Goal: Check status: Check status

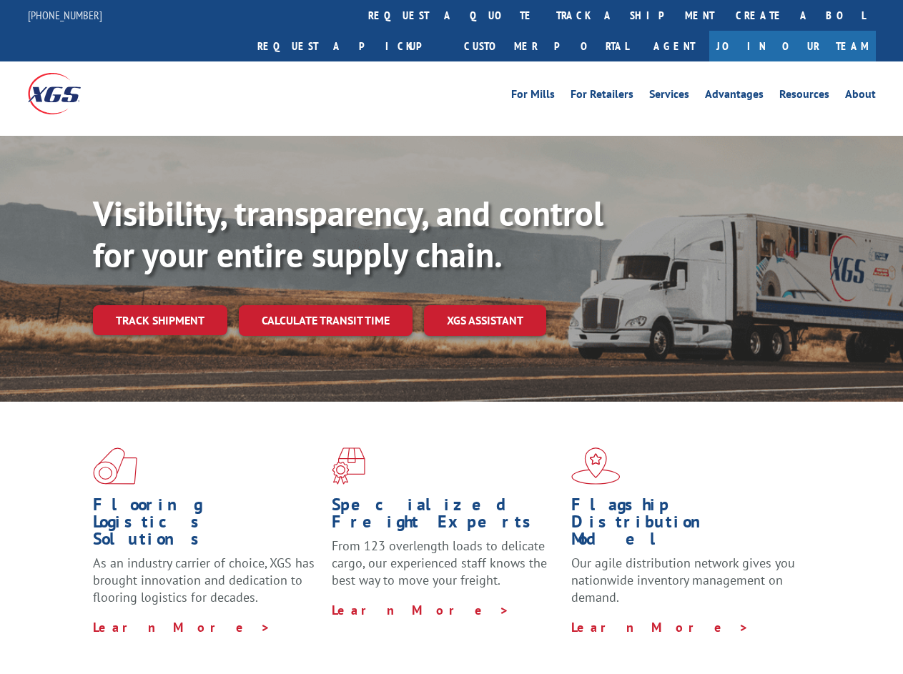
click at [451, 337] on div "Visibility, transparency, and control for your entire supply chain. Track shipm…" at bounding box center [498, 293] width 810 height 200
click at [546, 15] on link "track a shipment" at bounding box center [636, 15] width 180 height 31
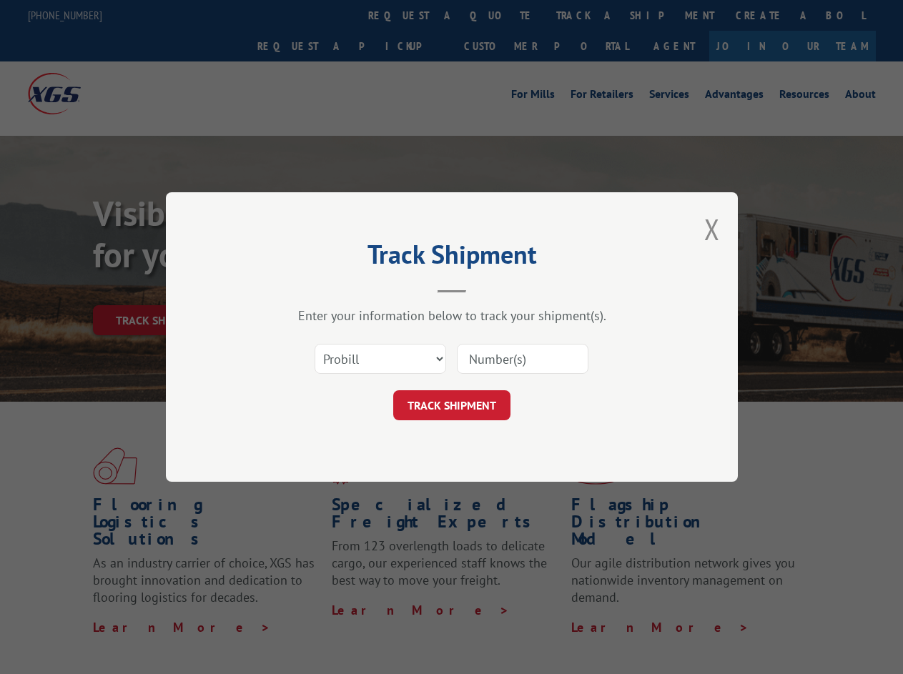
click at [499, 15] on div "Track Shipment Enter your information below to track your shipment(s). Select c…" at bounding box center [451, 337] width 903 height 674
click at [589, 15] on div "Track Shipment Enter your information below to track your shipment(s). Select c…" at bounding box center [451, 337] width 903 height 674
click at [159, 289] on div "Track Shipment Enter your information below to track your shipment(s). Select c…" at bounding box center [451, 337] width 903 height 674
click at [325, 289] on header "Track Shipment" at bounding box center [451, 269] width 429 height 49
click at [486, 289] on header "Track Shipment" at bounding box center [451, 269] width 429 height 49
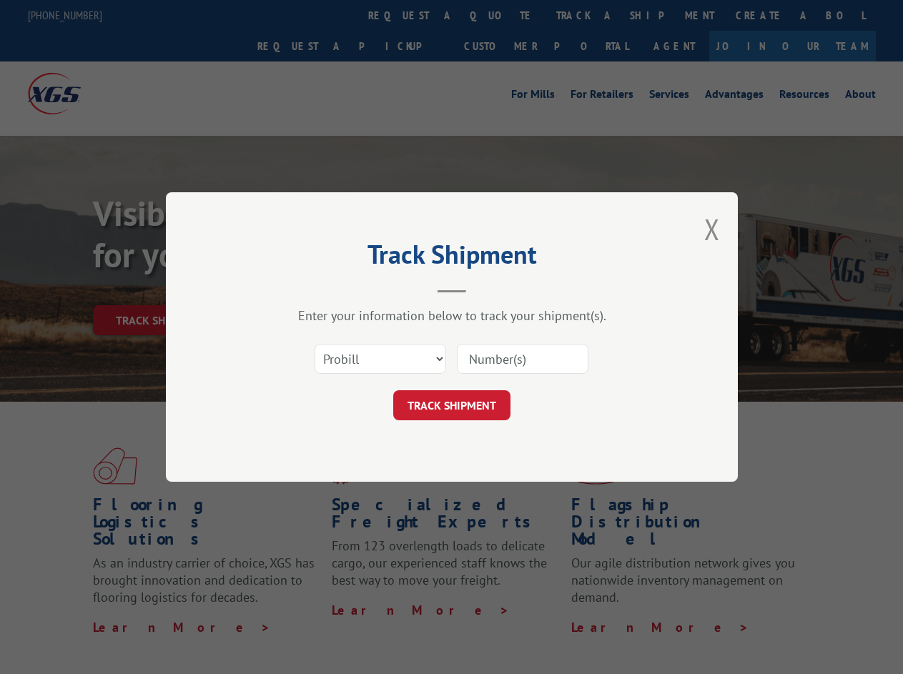
scroll to position [453, 0]
